Goal: Task Accomplishment & Management: Complete application form

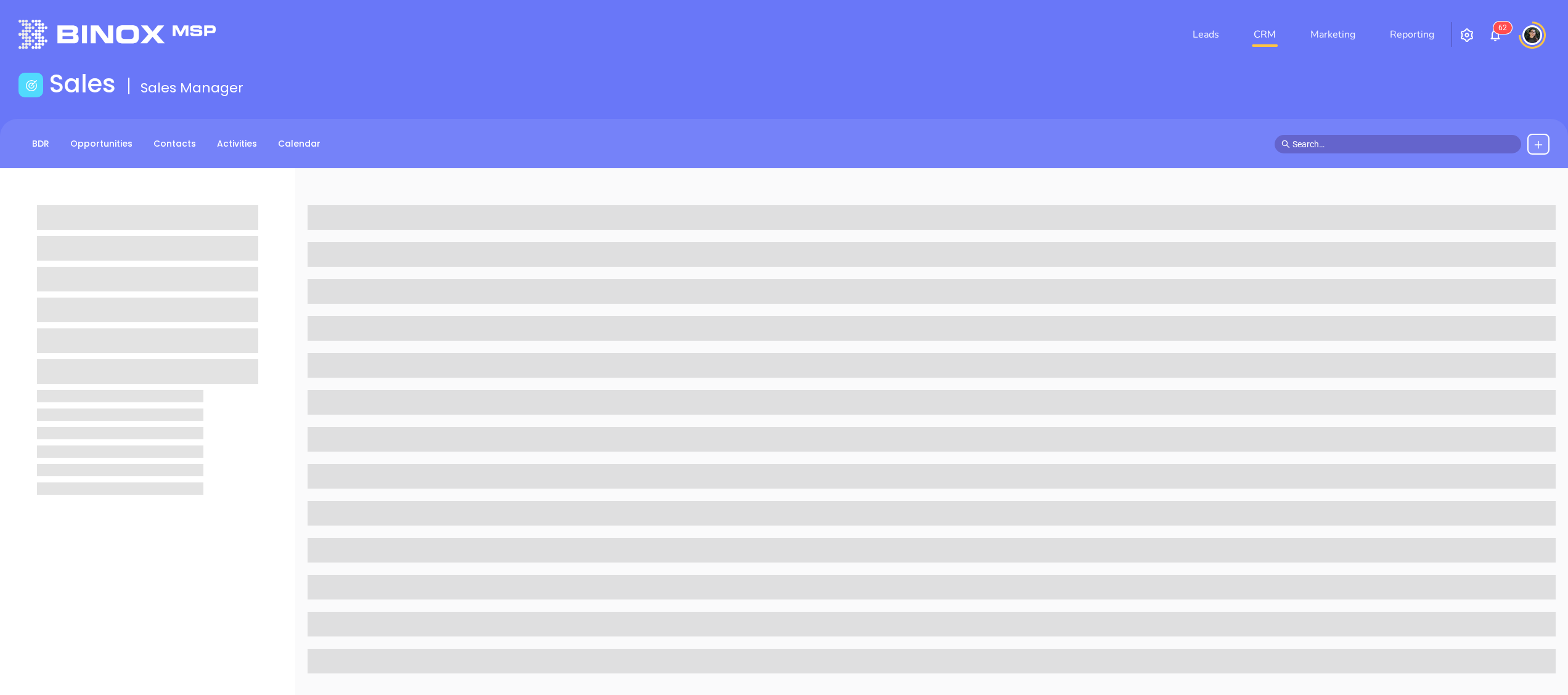
click at [1347, 145] on input "text" at bounding box center [1404, 144] width 222 height 13
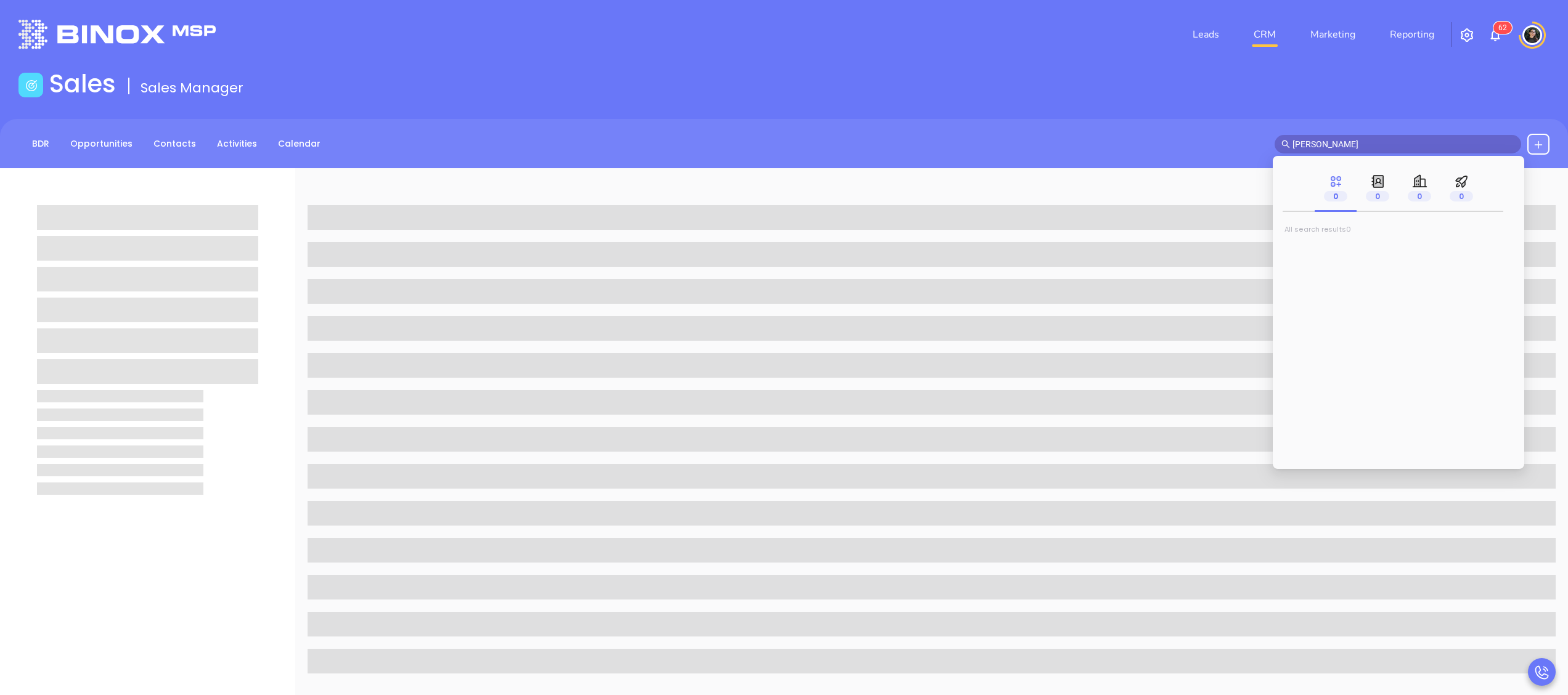
type input "[PERSON_NAME]"
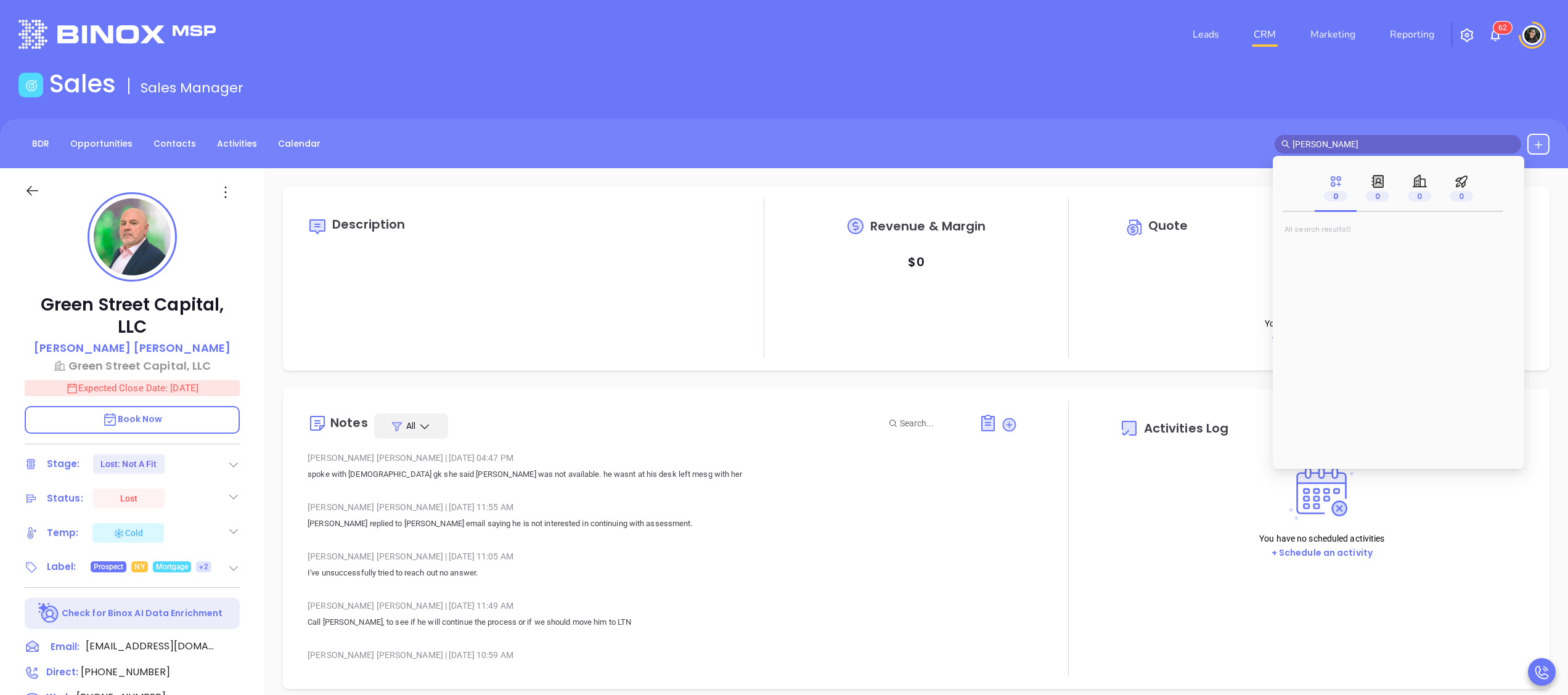
type input "[DATE]"
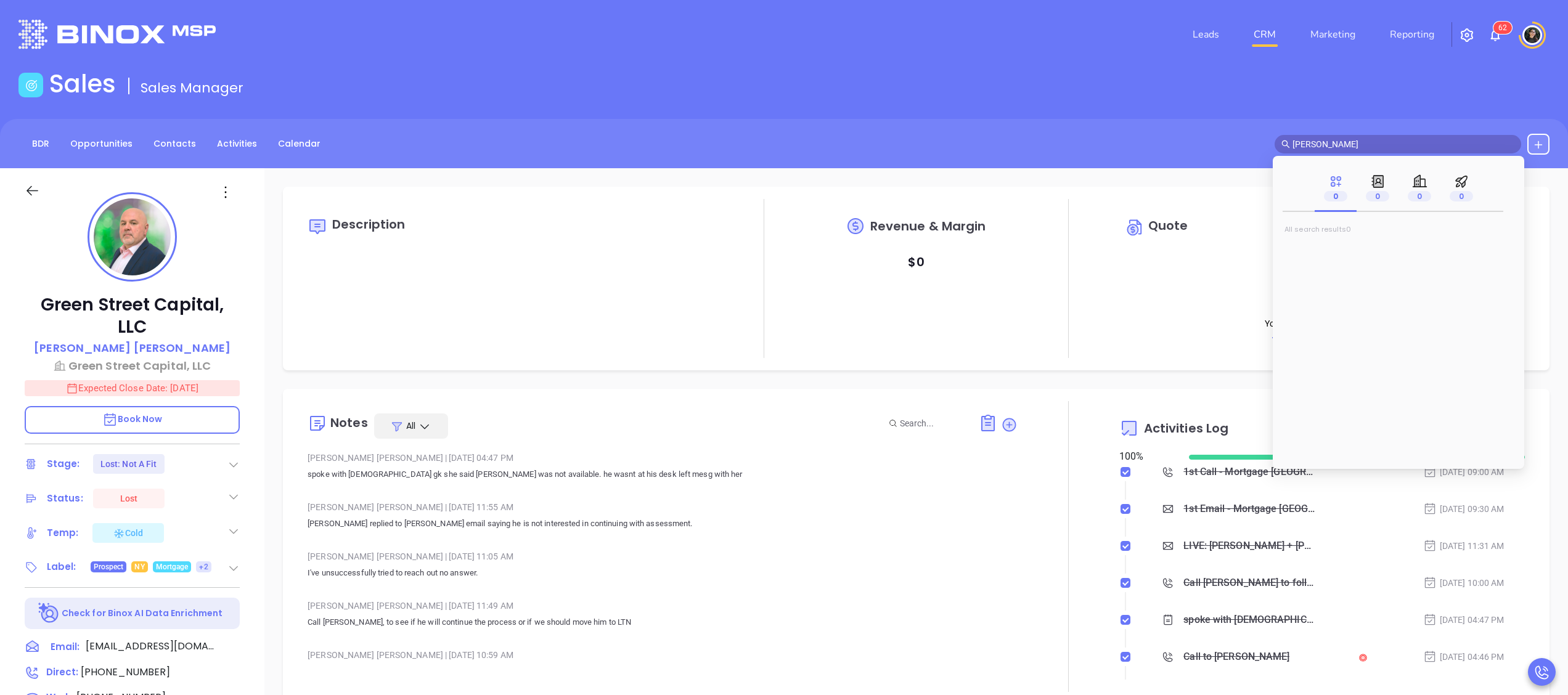
type input "[PERSON_NAME]"
click at [1332, 252] on mark "[PERSON_NAME]" at bounding box center [1334, 249] width 78 height 15
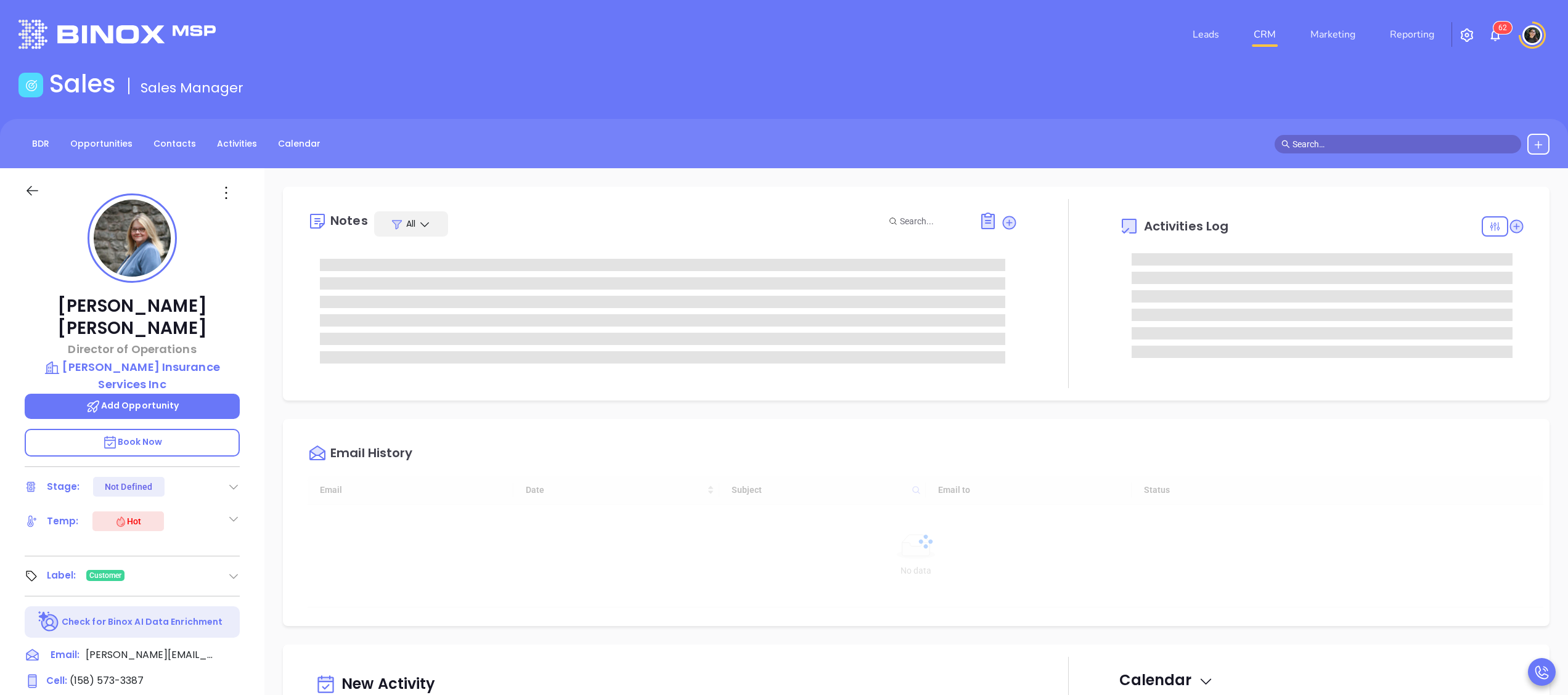
type input "[DATE]"
type input "[PERSON_NAME]"
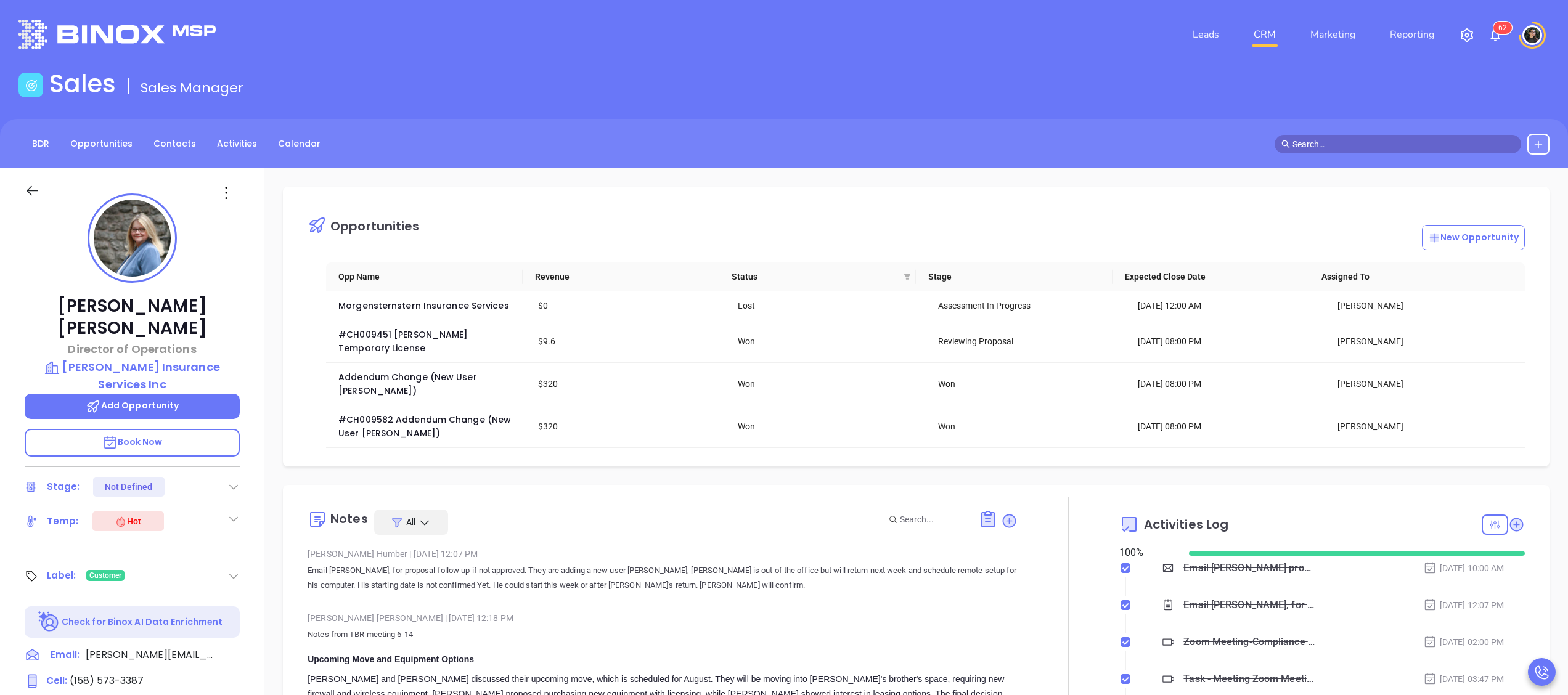
click at [957, 54] on div "Leads CRM Marketing Reporting 6 2" at bounding box center [1041, 35] width 1030 height 44
